Goal: Entertainment & Leisure: Consume media (video, audio)

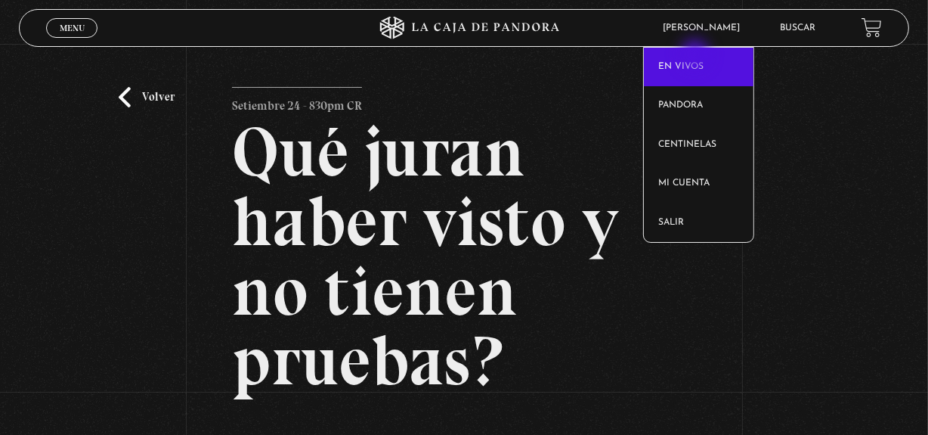
click at [697, 56] on link "En vivos" at bounding box center [699, 67] width 110 height 39
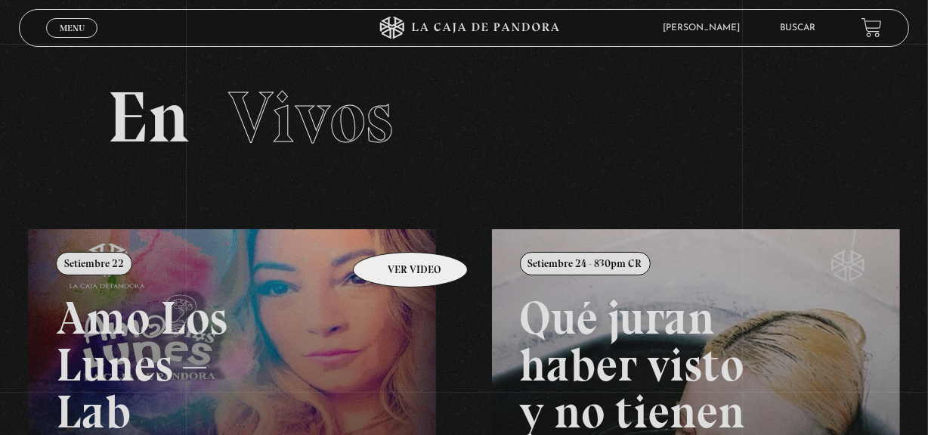
scroll to position [68, 0]
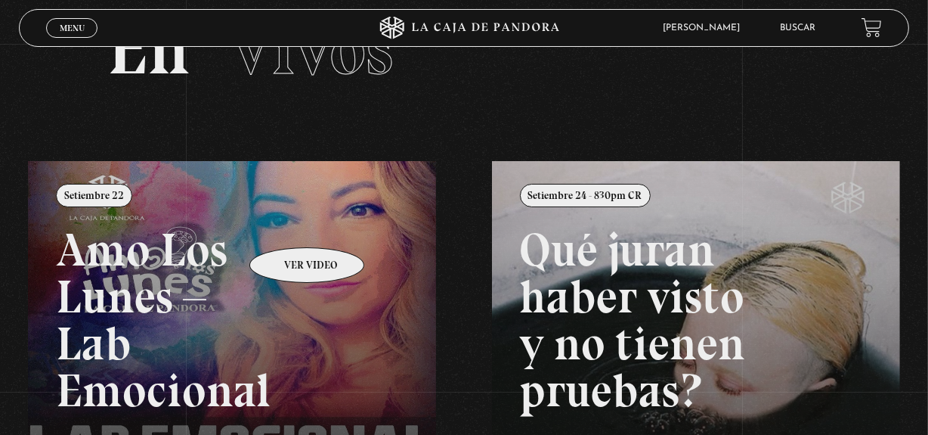
click at [287, 225] on link at bounding box center [492, 378] width 928 height 435
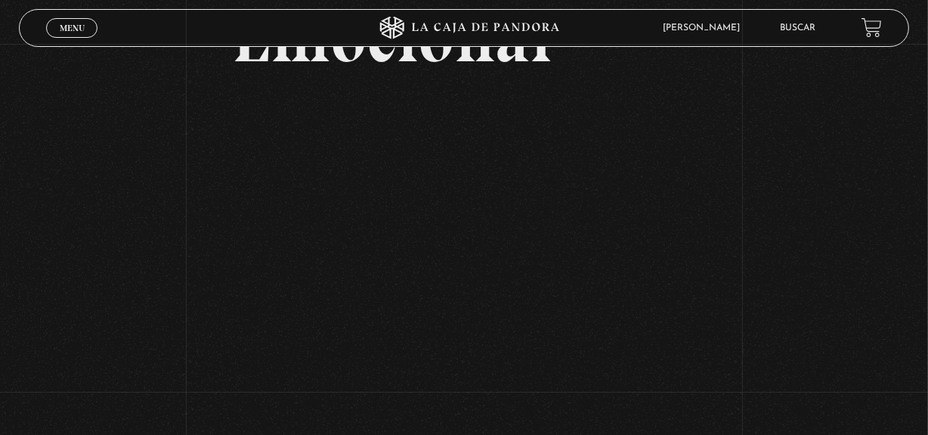
scroll to position [274, 0]
